Goal: Task Accomplishment & Management: Manage account settings

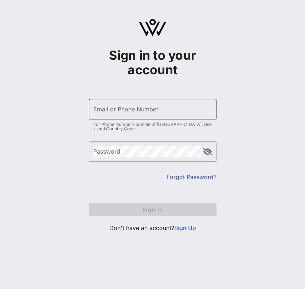
click at [117, 110] on input "Email or Phone Number" at bounding box center [152, 110] width 119 height 12
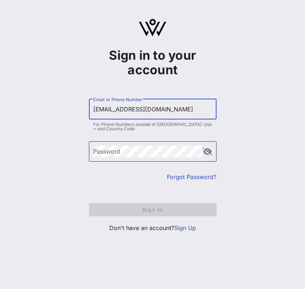
type input "[EMAIL_ADDRESS][DOMAIN_NAME]"
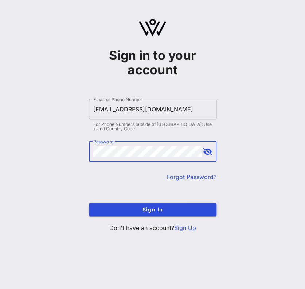
click at [89, 203] on button "Sign In" at bounding box center [153, 209] width 128 height 13
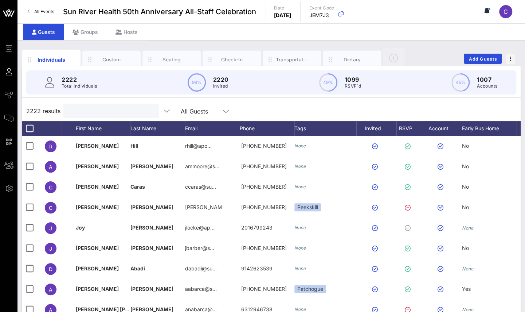
click at [84, 108] on input "text" at bounding box center [110, 110] width 85 height 9
type input "S"
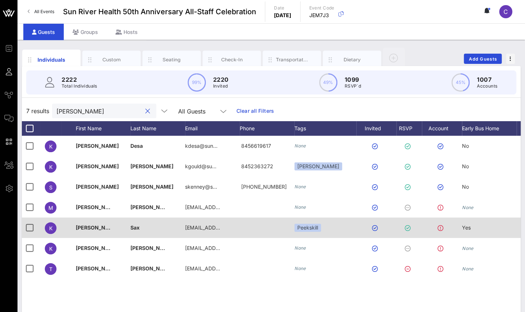
type input "[PERSON_NAME]"
click at [305, 228] on icon at bounding box center [441, 228] width 6 height 6
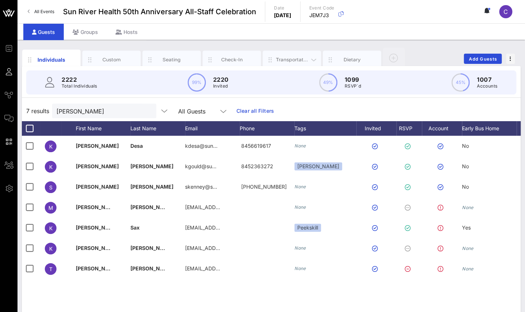
click at [278, 55] on div "Transportation" at bounding box center [292, 60] width 58 height 18
